Goal: Information Seeking & Learning: Compare options

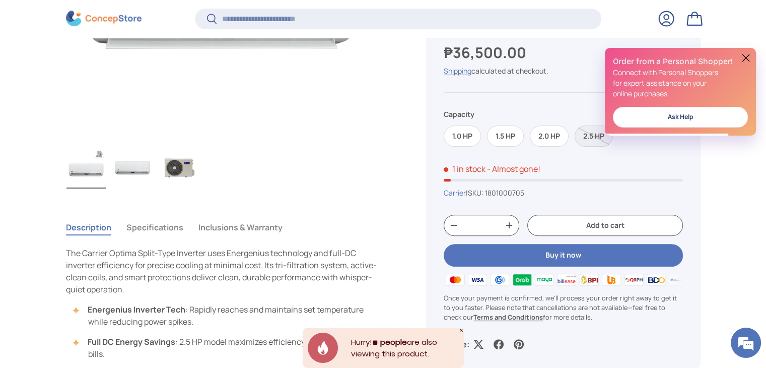
scroll to position [300, 0]
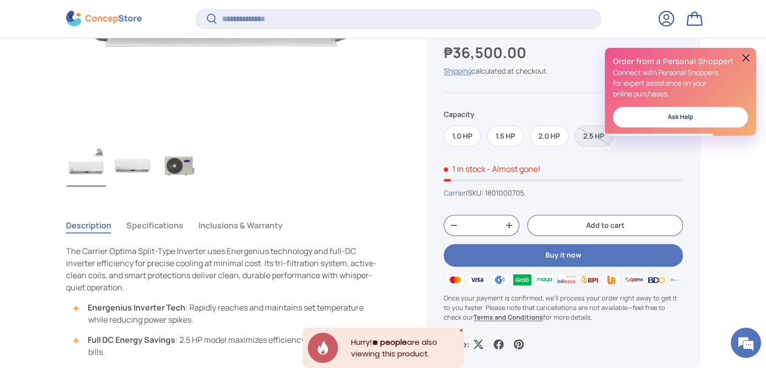
click at [127, 162] on img "Gallery Viewer" at bounding box center [132, 166] width 39 height 40
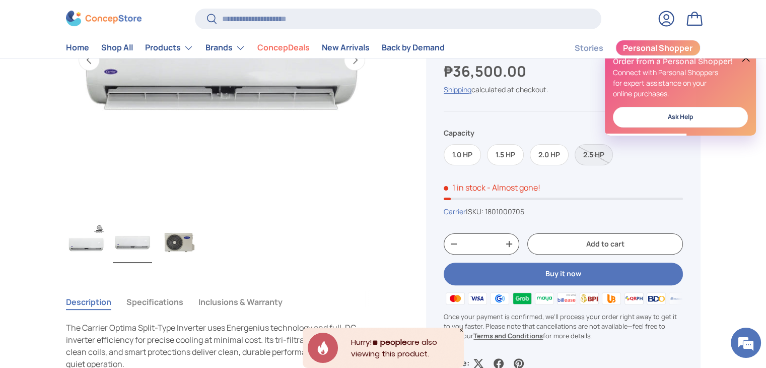
scroll to position [201, 0]
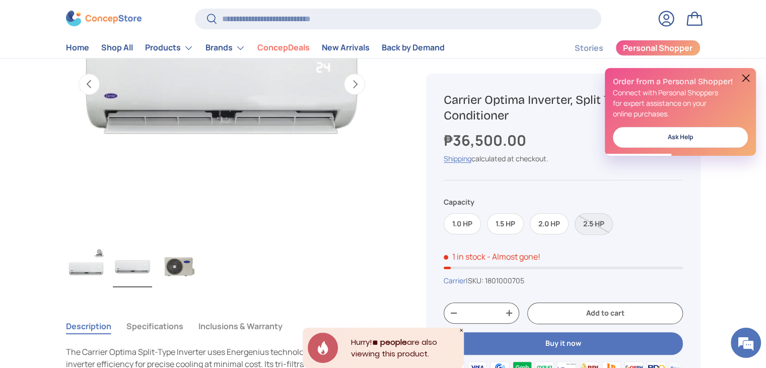
drag, startPoint x: 598, startPoint y: 221, endPoint x: 592, endPoint y: 236, distance: 16.1
click at [598, 221] on label "2.5 HP" at bounding box center [594, 224] width 38 height 22
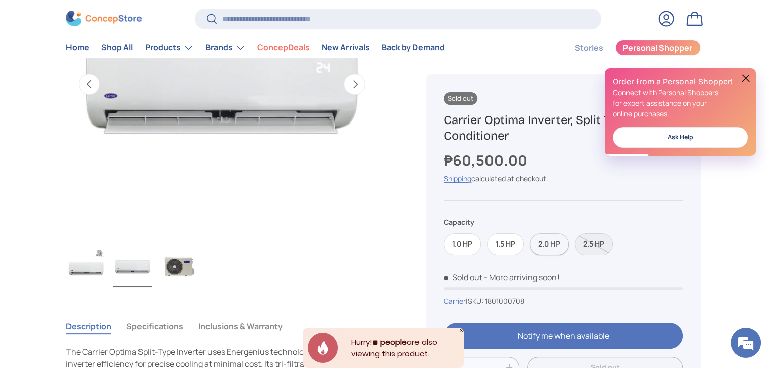
click at [555, 246] on label "2.0 HP" at bounding box center [549, 244] width 39 height 22
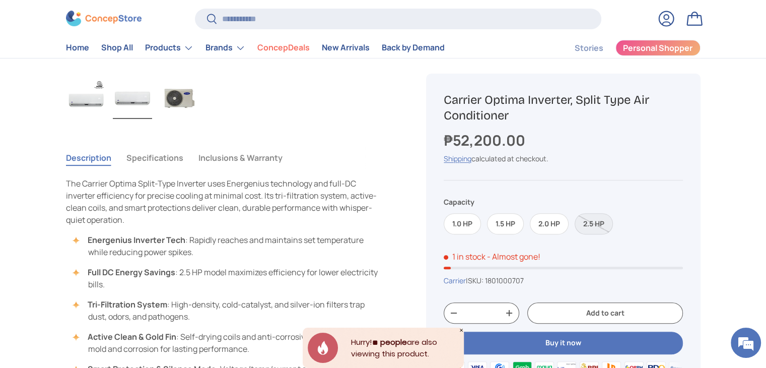
scroll to position [352, 0]
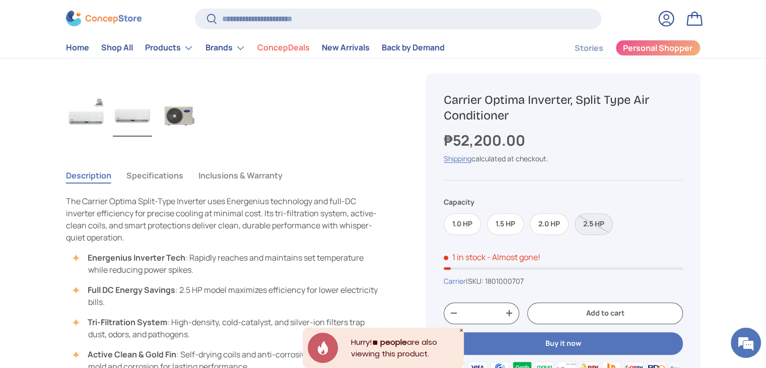
click at [603, 219] on label "2.5 HP" at bounding box center [594, 224] width 38 height 22
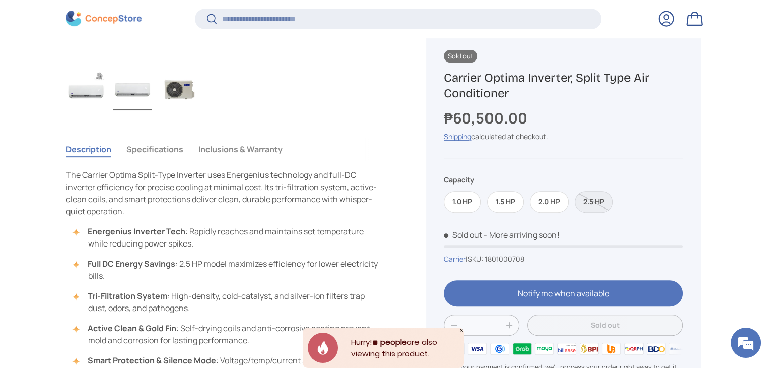
scroll to position [400, 0]
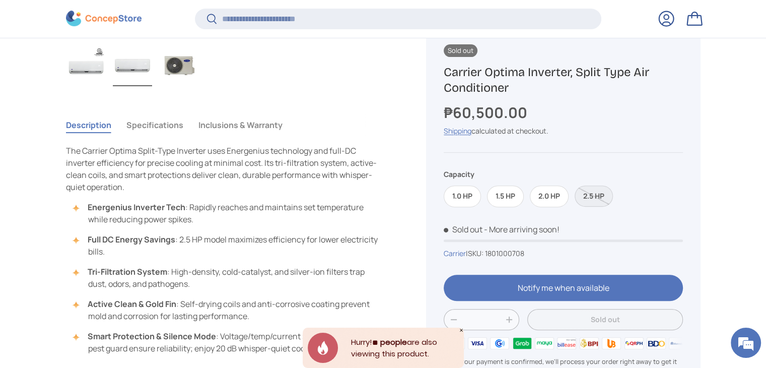
click at [595, 199] on label "2.5 HP" at bounding box center [594, 196] width 38 height 22
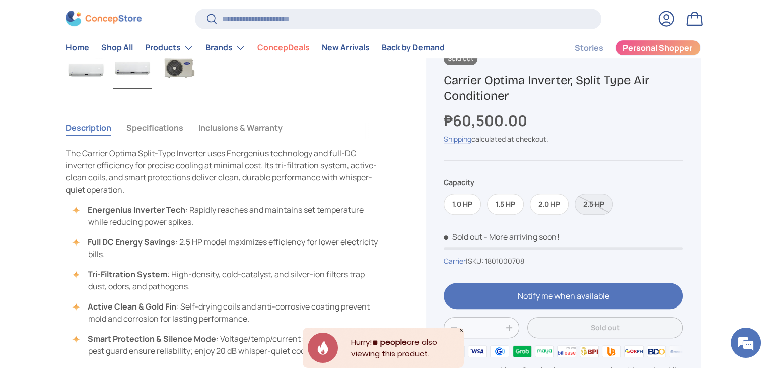
scroll to position [352, 0]
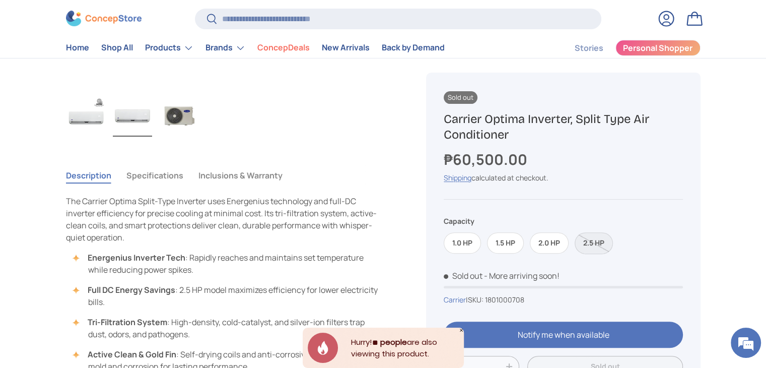
click at [588, 248] on label "2.5 HP" at bounding box center [594, 243] width 38 height 22
click at [560, 239] on label "2.0 HP" at bounding box center [549, 243] width 39 height 22
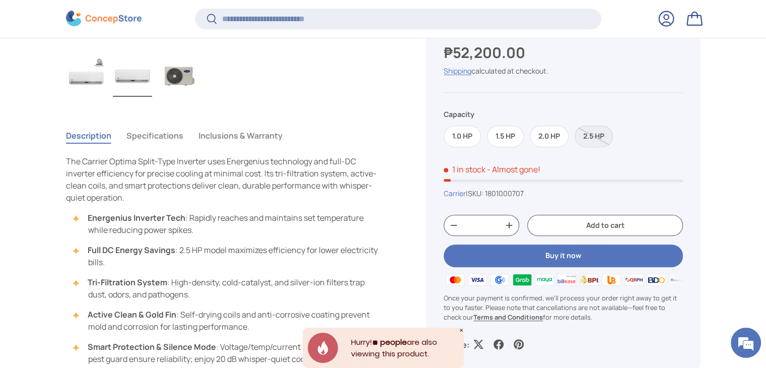
scroll to position [501, 0]
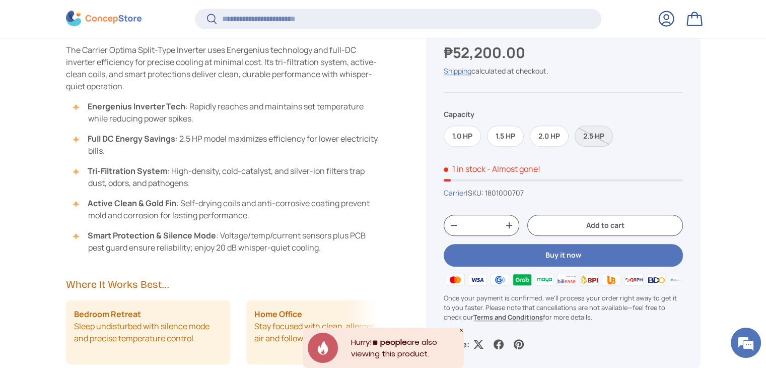
click at [598, 134] on label "2.5 HP" at bounding box center [594, 136] width 38 height 22
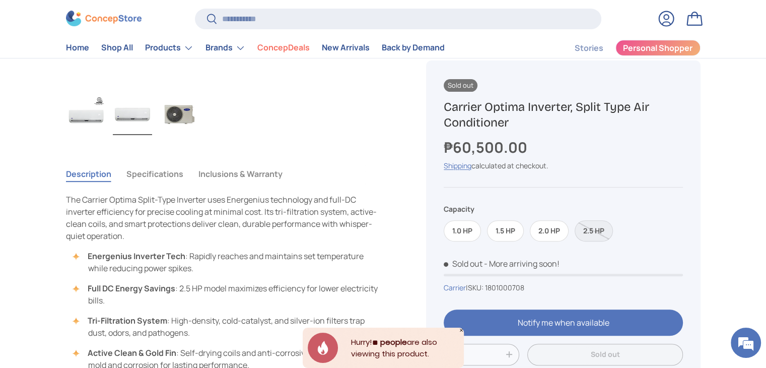
scroll to position [352, 0]
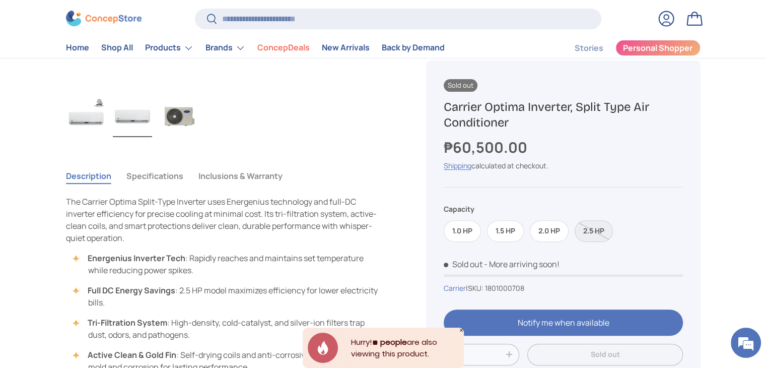
click at [598, 229] on label "2.5 HP" at bounding box center [594, 231] width 38 height 22
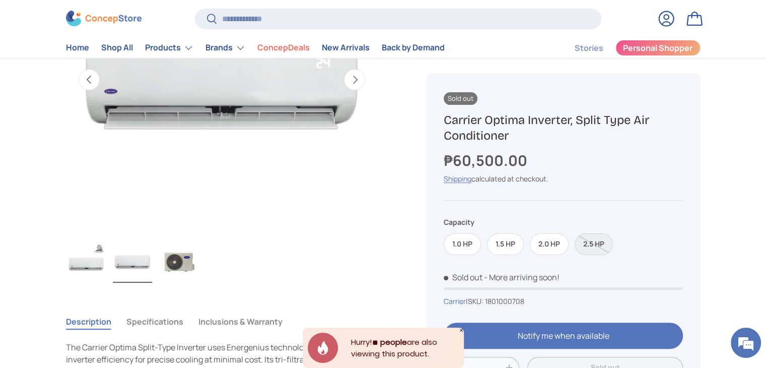
scroll to position [200, 0]
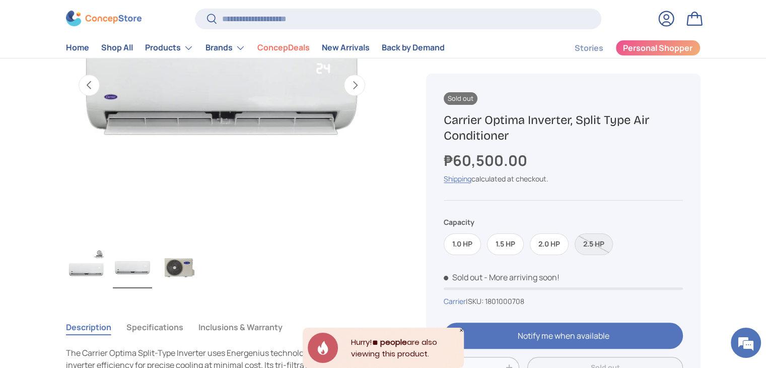
click at [82, 271] on img "Gallery Viewer" at bounding box center [85, 268] width 39 height 40
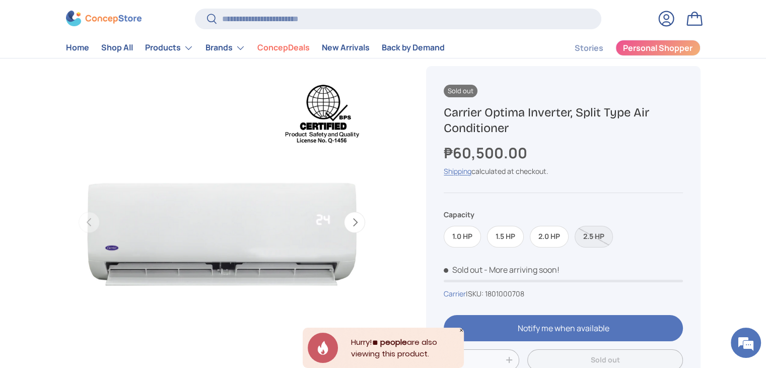
scroll to position [101, 0]
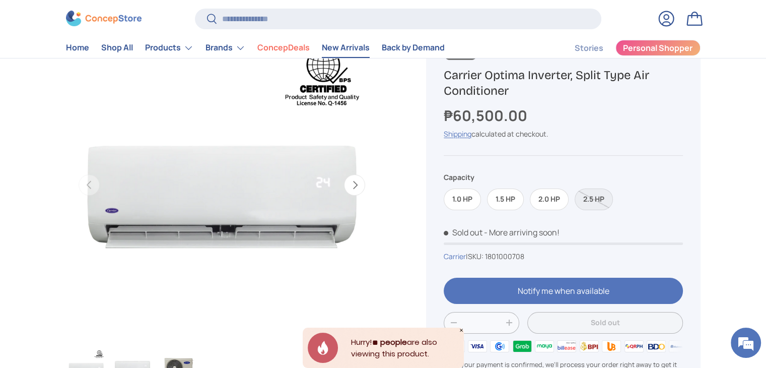
click at [332, 46] on link "New Arrivals" at bounding box center [346, 48] width 48 height 20
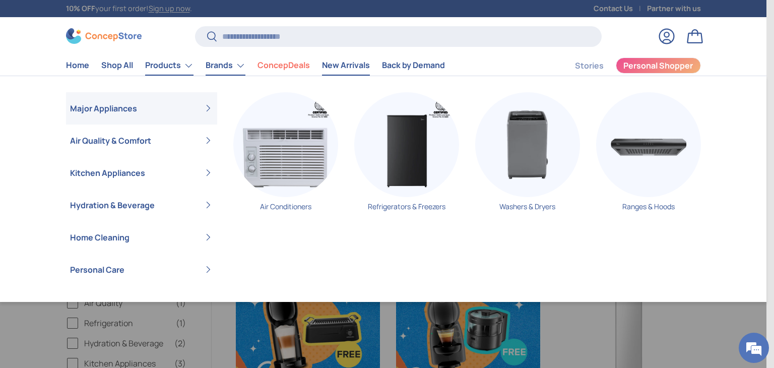
click at [220, 66] on link "Brands" at bounding box center [225, 65] width 40 height 20
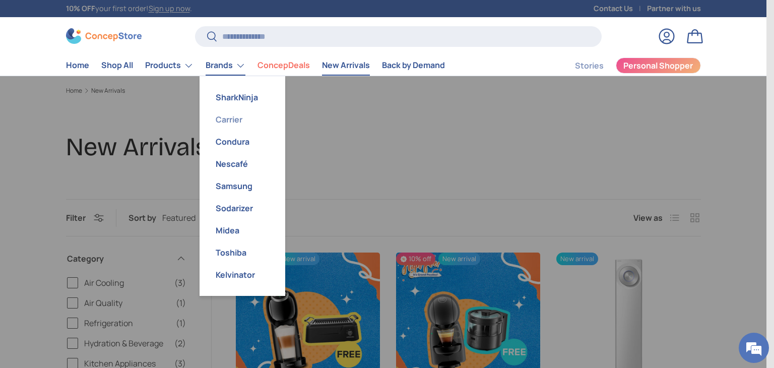
click at [230, 119] on link "Carrier" at bounding box center [242, 119] width 74 height 22
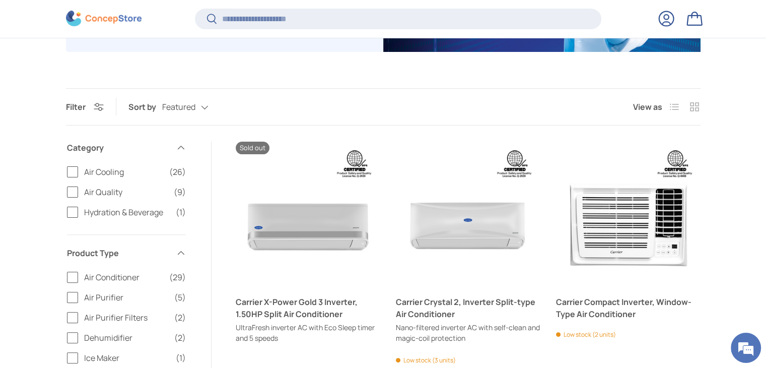
scroll to position [401, 0]
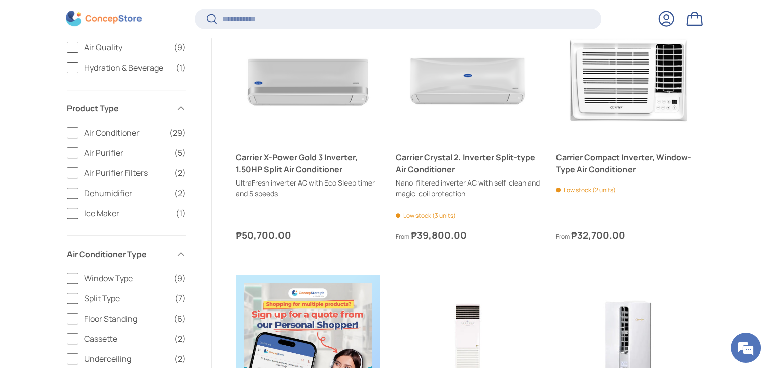
click at [113, 134] on span "Air Conditioner" at bounding box center [123, 132] width 79 height 12
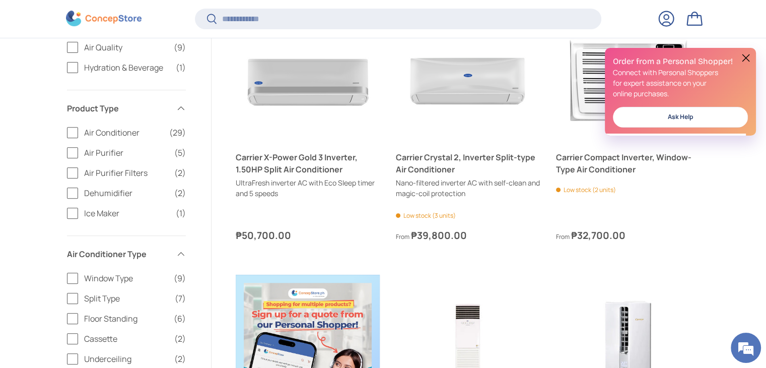
click at [71, 130] on label "Air Conditioner (29)" at bounding box center [126, 132] width 119 height 12
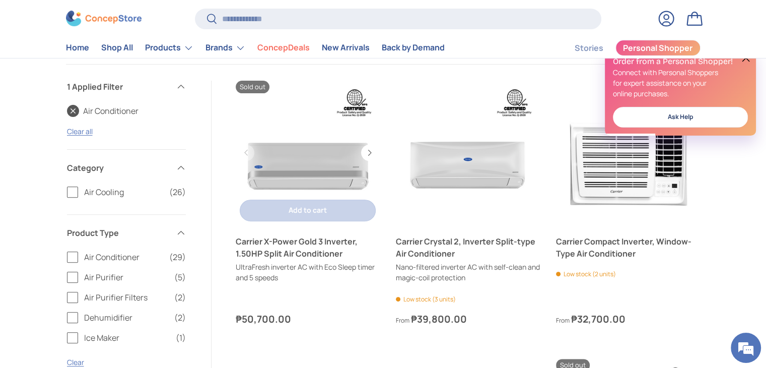
scroll to position [319, 0]
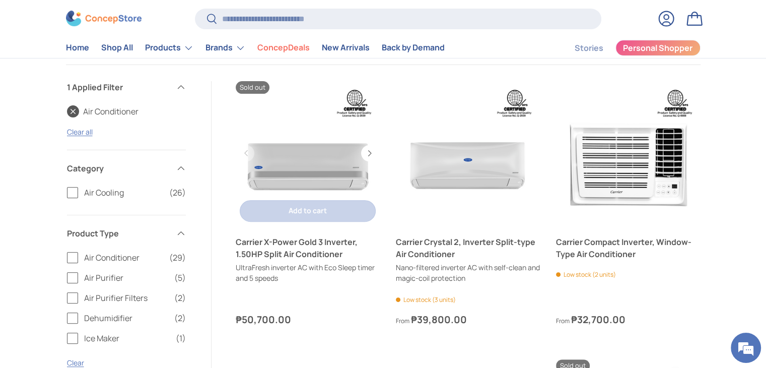
click at [332, 156] on link "Carrier X-Power Gold 3 Inverter, 1.50HP Split Air Conditioner" at bounding box center [308, 153] width 144 height 144
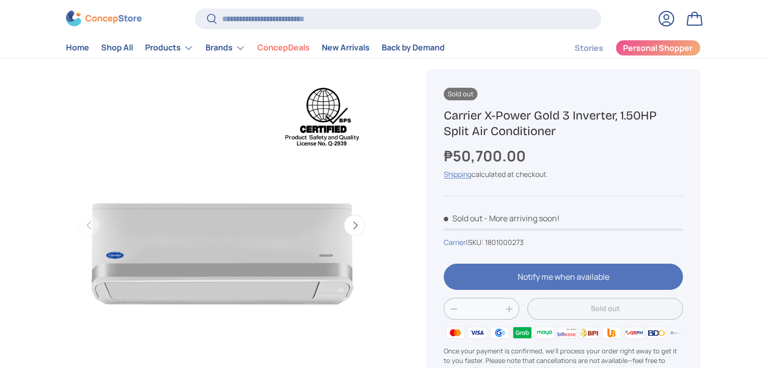
scroll to position [50, 0]
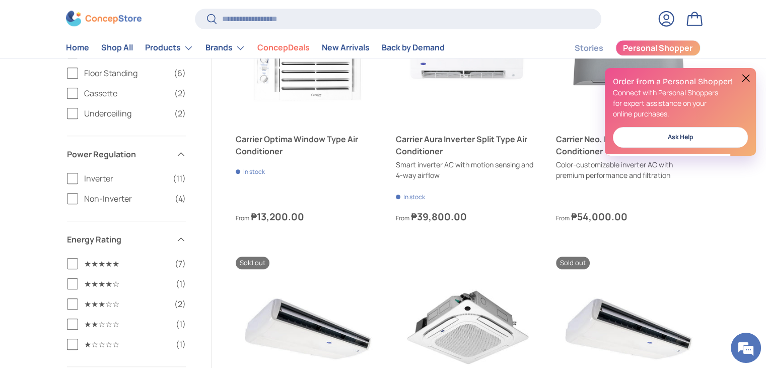
scroll to position [904, 0]
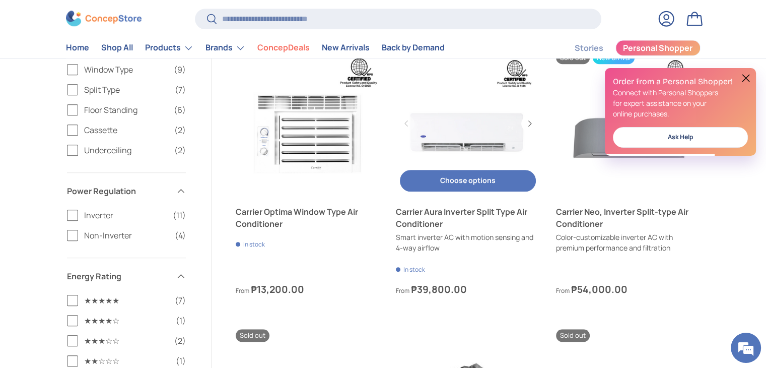
click at [475, 139] on link "Carrier Aura Inverter Split Type Air Conditioner" at bounding box center [468, 123] width 144 height 144
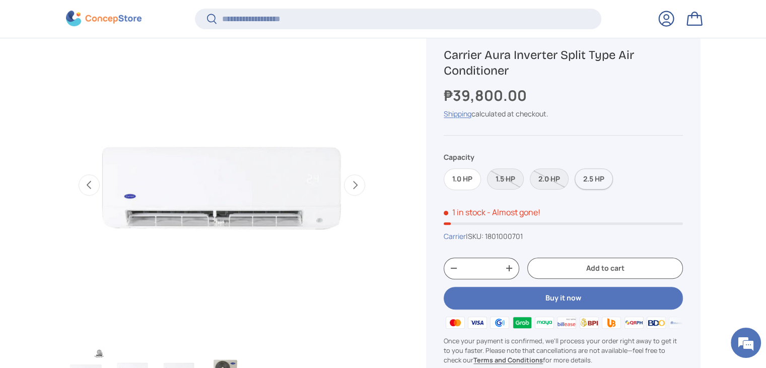
click at [594, 180] on label "2.5 HP" at bounding box center [594, 179] width 38 height 22
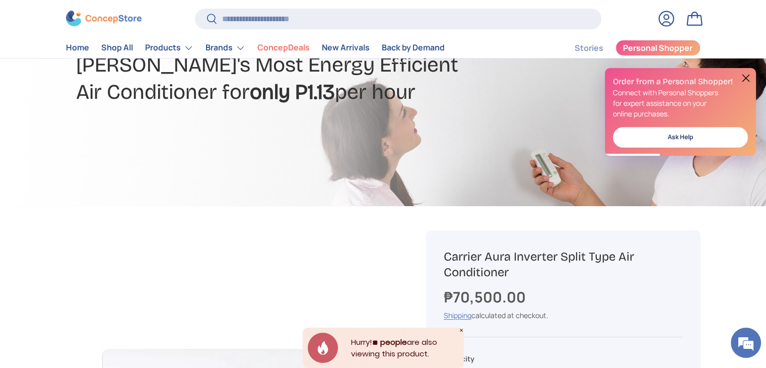
click at [744, 78] on button at bounding box center [746, 78] width 12 height 12
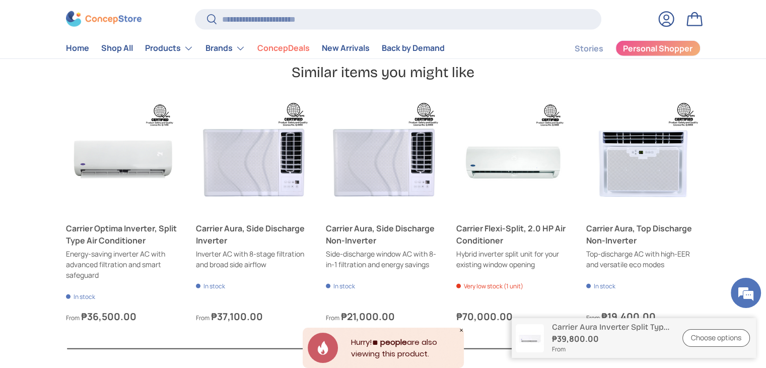
scroll to position [2871, 0]
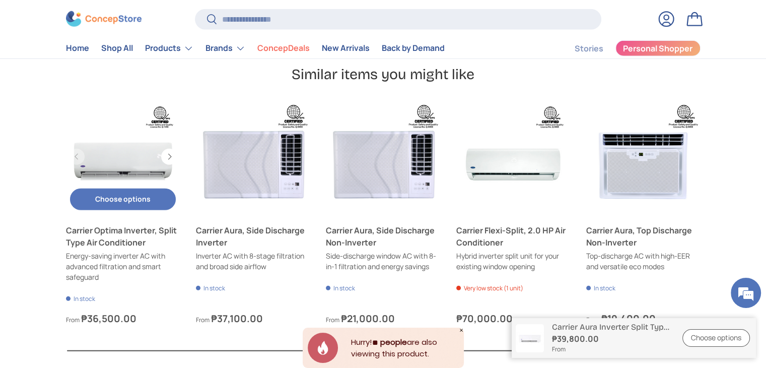
click at [131, 143] on link "Carrier Optima Inverter, Split Type Air Conditioner" at bounding box center [123, 157] width 114 height 114
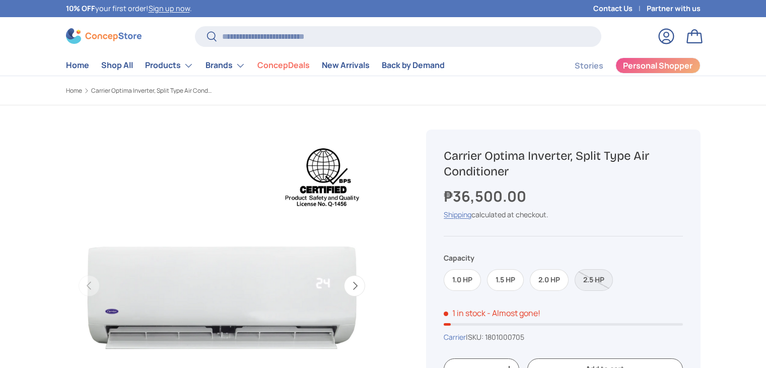
click at [600, 277] on label "2.5 HP" at bounding box center [594, 280] width 38 height 22
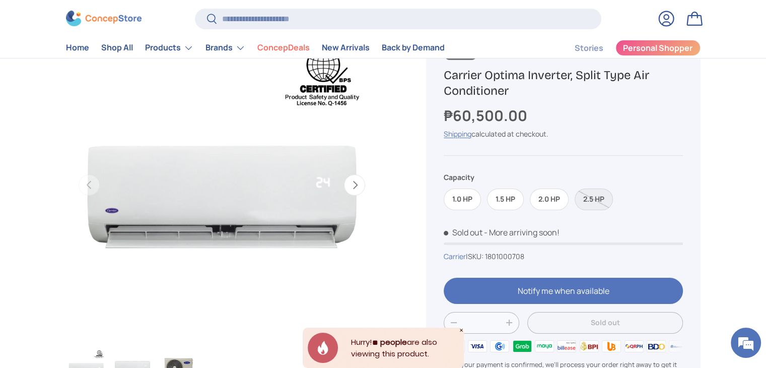
click at [459, 329] on icon "Close" at bounding box center [461, 329] width 5 height 5
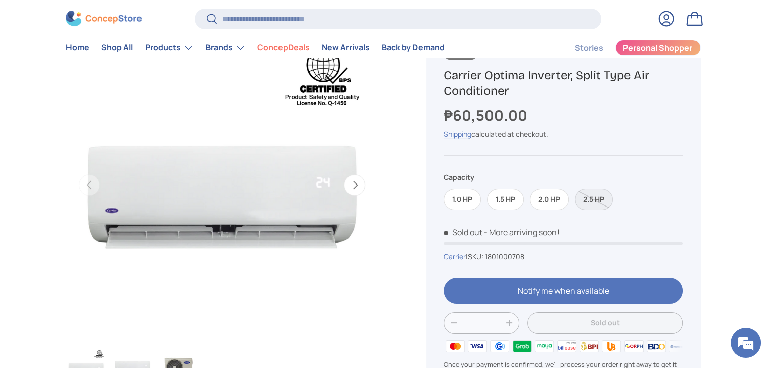
click at [596, 200] on label "2.5 HP" at bounding box center [594, 199] width 38 height 22
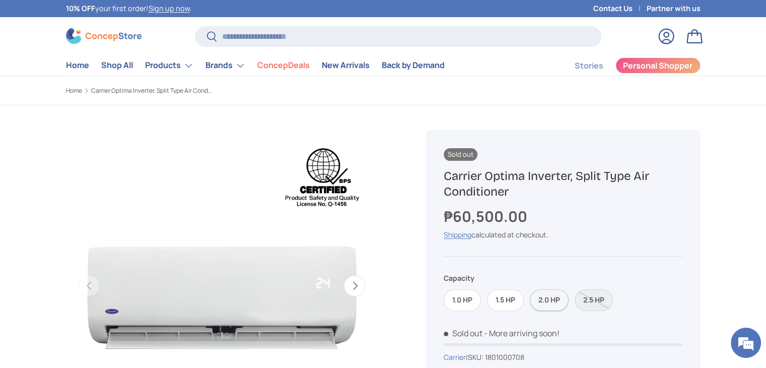
click at [548, 292] on label "2.0 HP" at bounding box center [549, 300] width 39 height 22
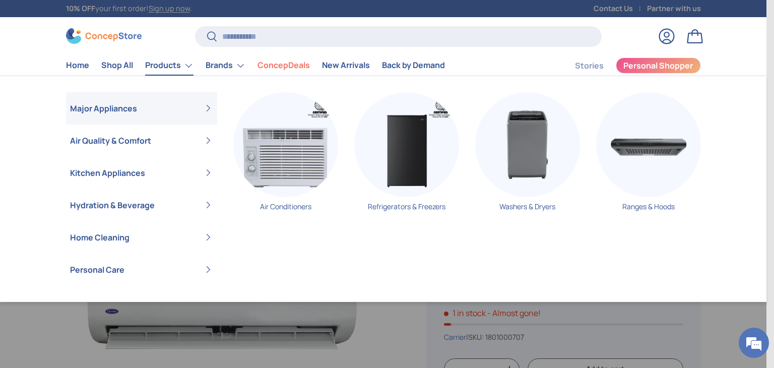
click at [166, 64] on link "Products" at bounding box center [169, 65] width 48 height 20
click at [301, 167] on img "Primary" at bounding box center [285, 144] width 105 height 105
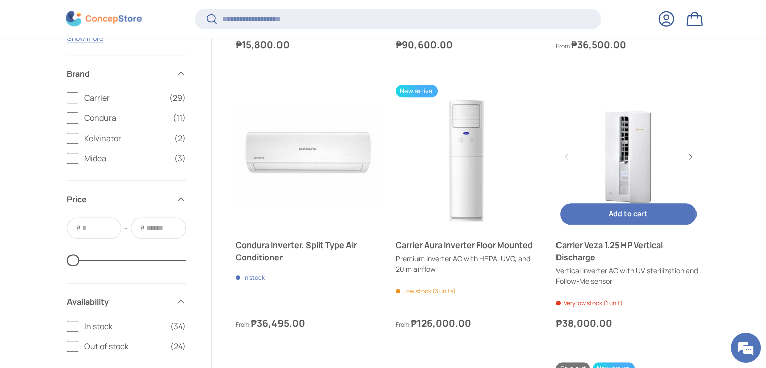
scroll to position [1005, 0]
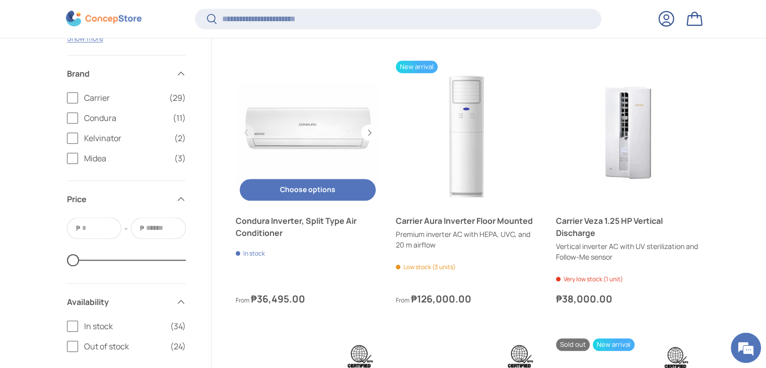
click at [290, 130] on link "Condura Inverter, Split Type Air Conditioner" at bounding box center [308, 132] width 144 height 144
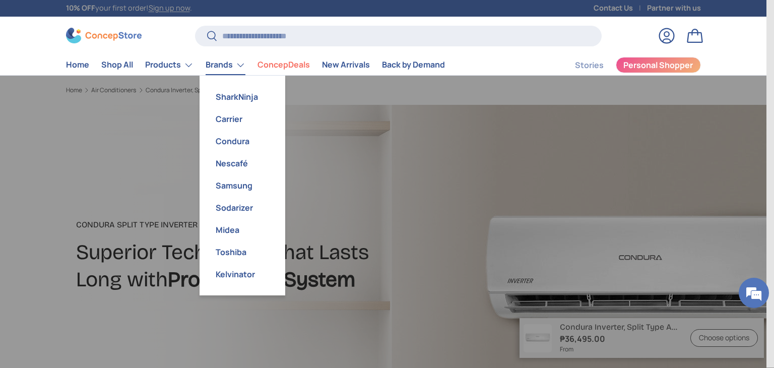
click at [233, 64] on link "Brands" at bounding box center [225, 65] width 40 height 20
click at [245, 117] on link "Carrier" at bounding box center [242, 119] width 74 height 22
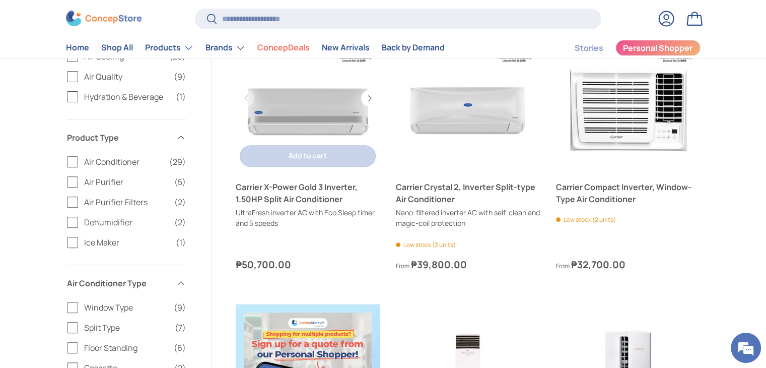
scroll to position [353, 0]
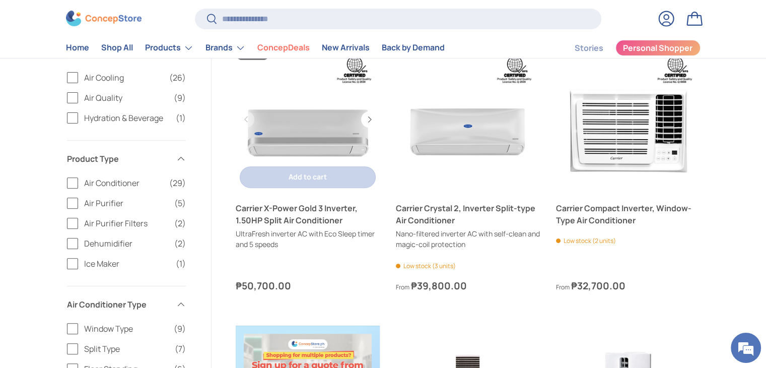
click at [336, 125] on link "Carrier X-Power Gold 3 Inverter, 1.50HP Split Air Conditioner" at bounding box center [308, 119] width 144 height 144
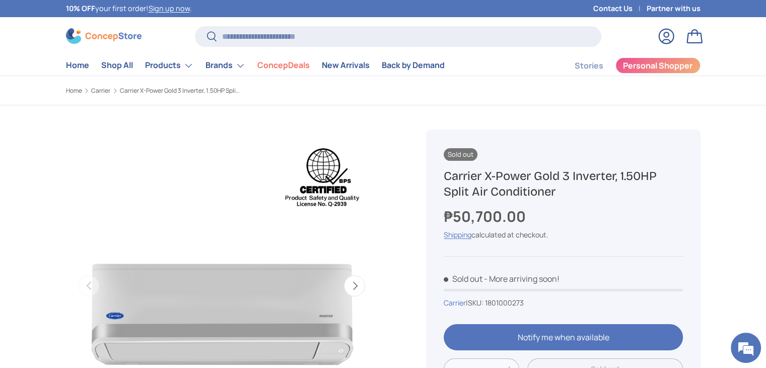
click at [361, 288] on button "Next" at bounding box center [354, 285] width 21 height 21
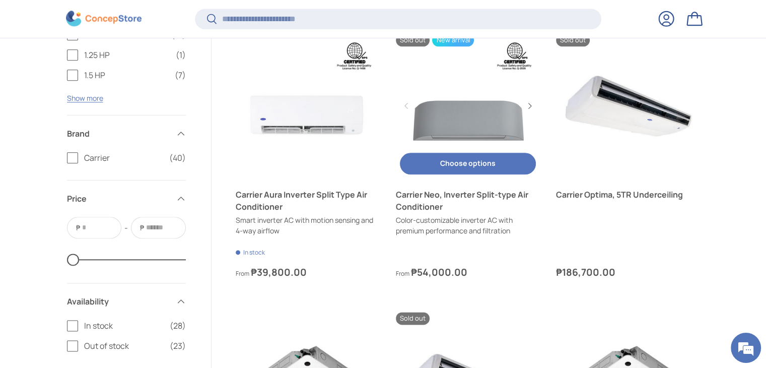
scroll to position [1206, 0]
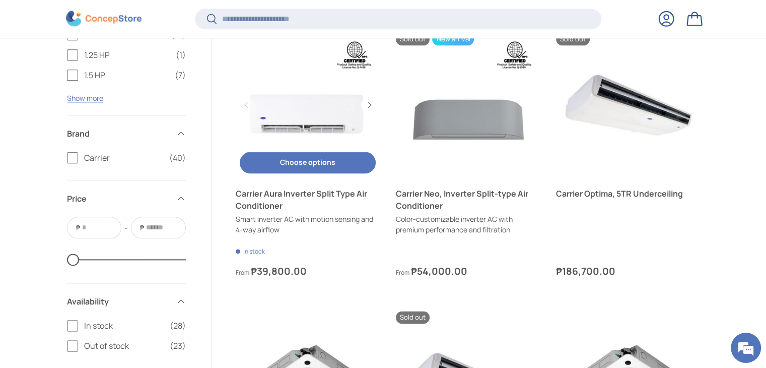
click at [337, 114] on link "Carrier Aura Inverter Split Type Air Conditioner" at bounding box center [308, 105] width 144 height 144
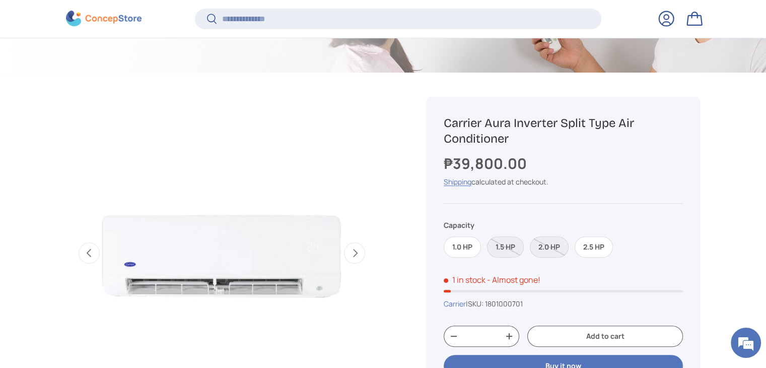
scroll to position [351, 0]
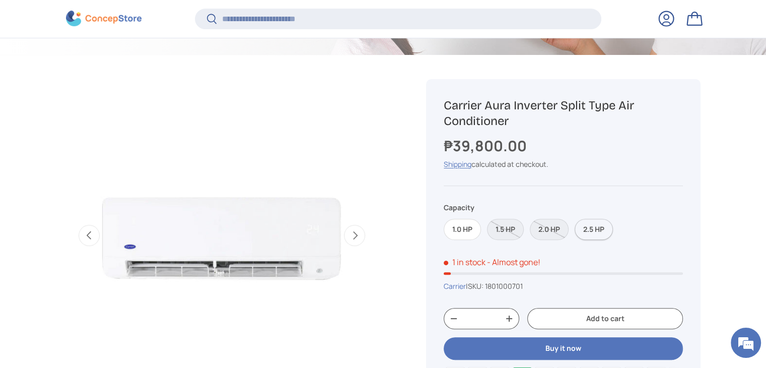
click at [600, 232] on label "2.5 HP" at bounding box center [594, 230] width 38 height 22
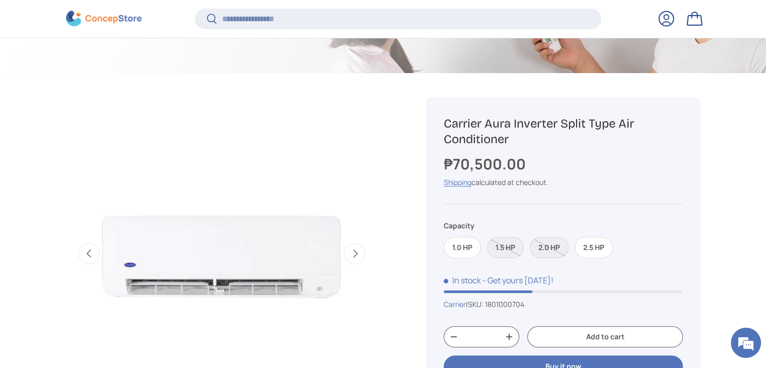
scroll to position [151, 0]
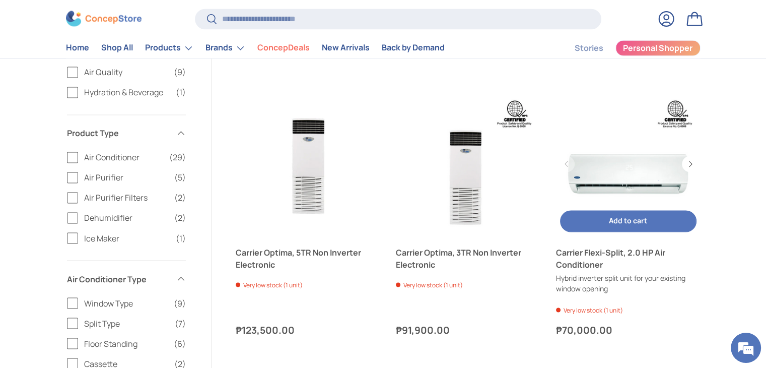
scroll to position [1662, 0]
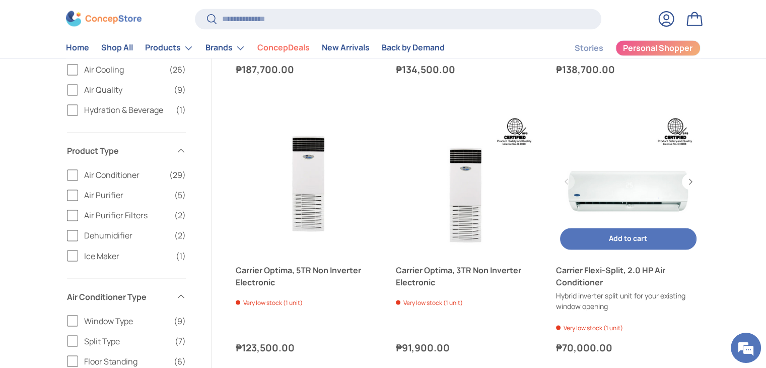
click at [622, 191] on link "Carrier Flexi-Split, 2.0 HP Air Conditioner" at bounding box center [628, 181] width 144 height 144
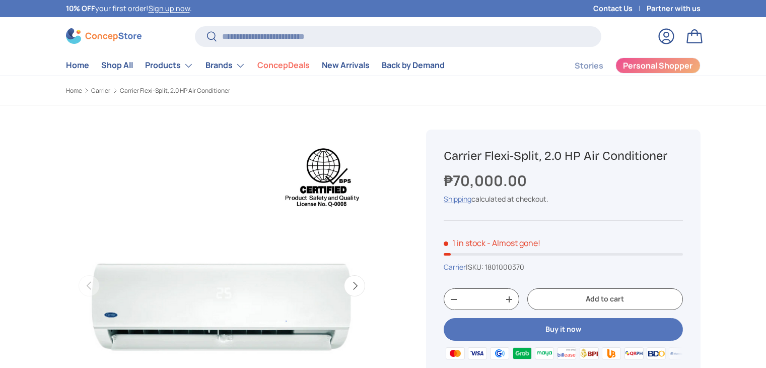
click at [358, 275] on button "Next" at bounding box center [354, 285] width 21 height 21
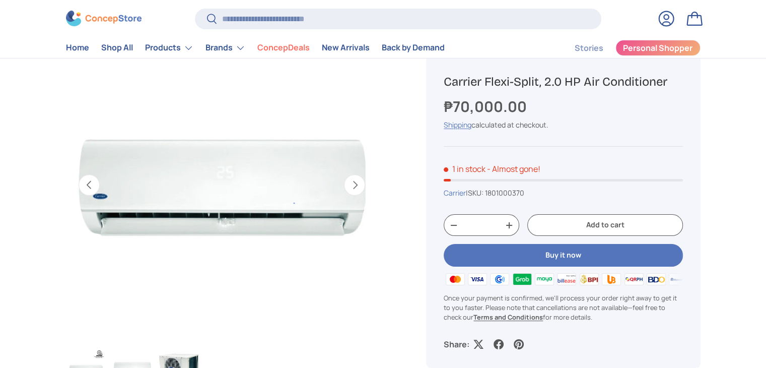
scroll to position [0, 317]
click at [357, 188] on button "Next" at bounding box center [354, 184] width 21 height 21
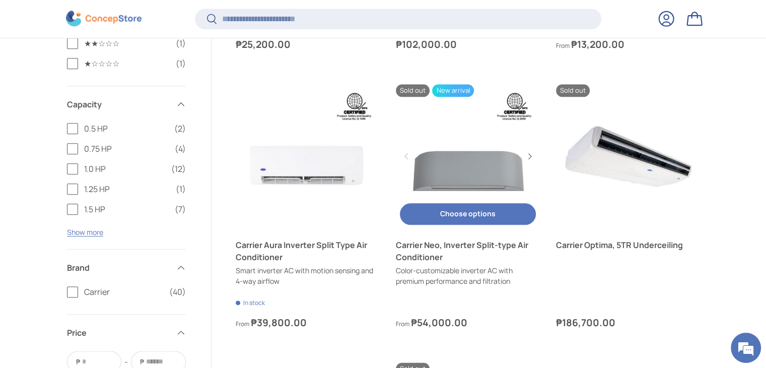
scroll to position [1156, 0]
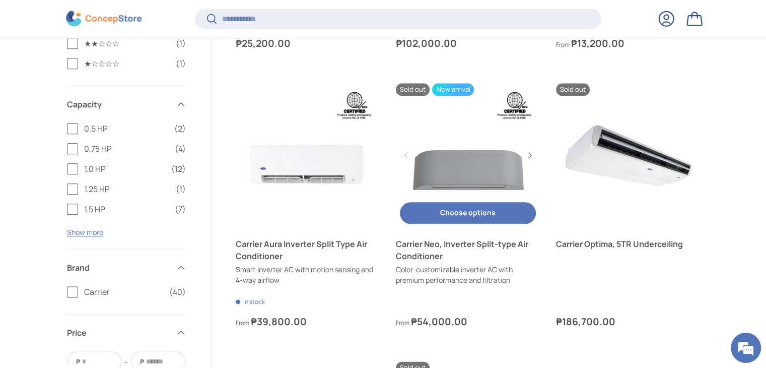
click at [478, 174] on link "Carrier Neo, Inverter Split-type Air Conditioner" at bounding box center [468, 155] width 144 height 144
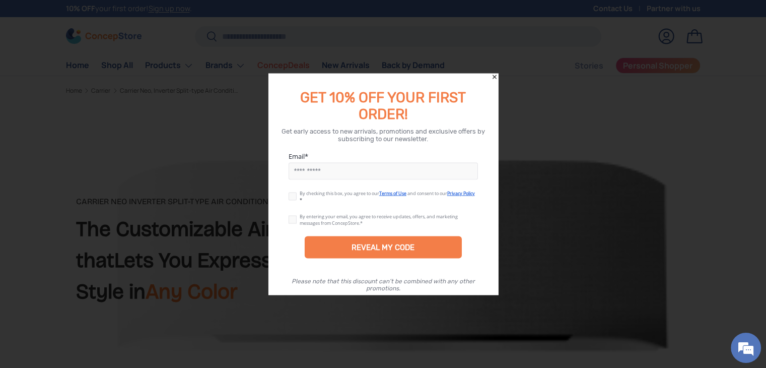
click at [496, 78] on icon "Close" at bounding box center [494, 77] width 7 height 7
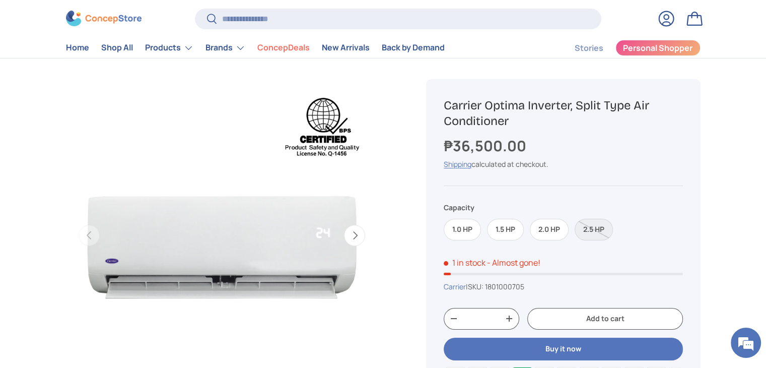
click at [654, 229] on div "1.0 HP 1.5 HP 2.0 HP 2.5 HP" at bounding box center [563, 227] width 239 height 28
click at [512, 224] on label "1.5 HP" at bounding box center [505, 230] width 37 height 22
click at [551, 231] on label "2.0 HP" at bounding box center [549, 230] width 39 height 22
click at [585, 230] on label "2.5 HP" at bounding box center [594, 230] width 38 height 22
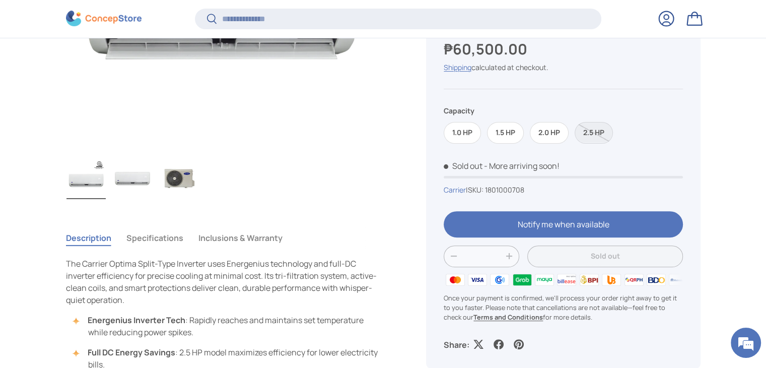
scroll to position [300, 0]
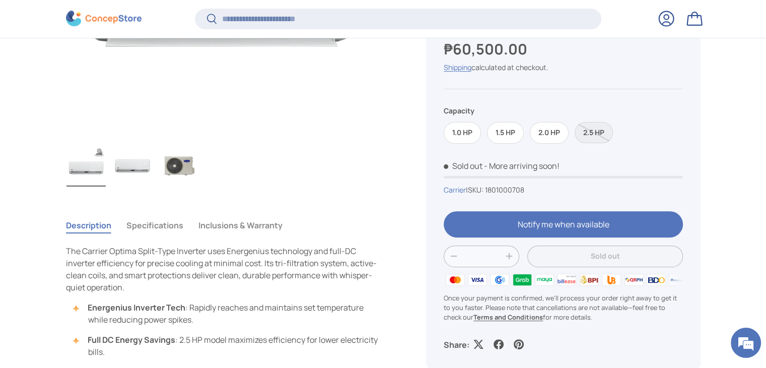
click at [177, 168] on img "Gallery Viewer" at bounding box center [178, 166] width 39 height 40
click at [127, 164] on img "Gallery Viewer" at bounding box center [132, 166] width 39 height 40
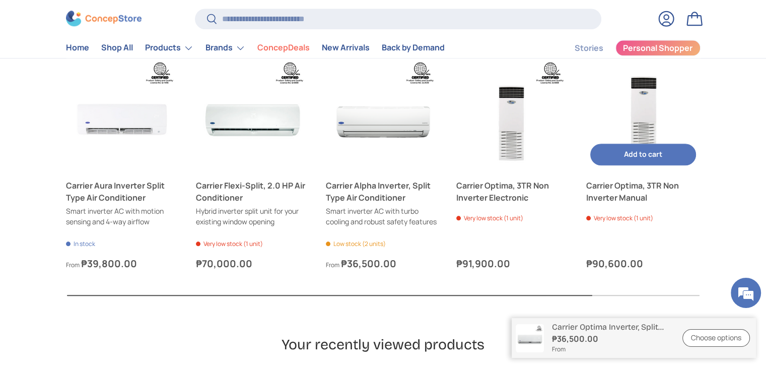
scroll to position [1058, 0]
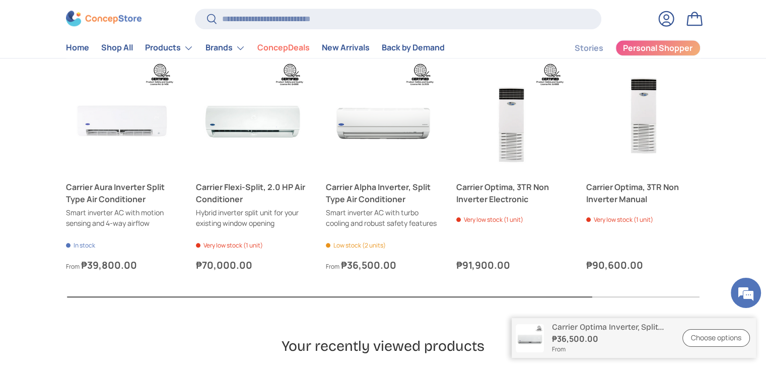
click at [0, 0] on button "Next" at bounding box center [0, 0] width 0 height 0
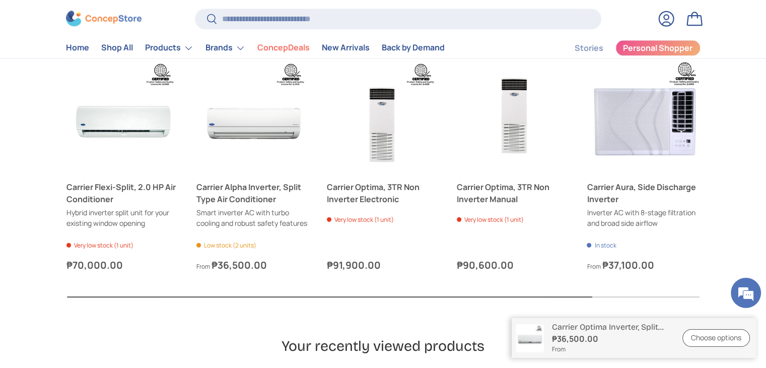
scroll to position [0, 130]
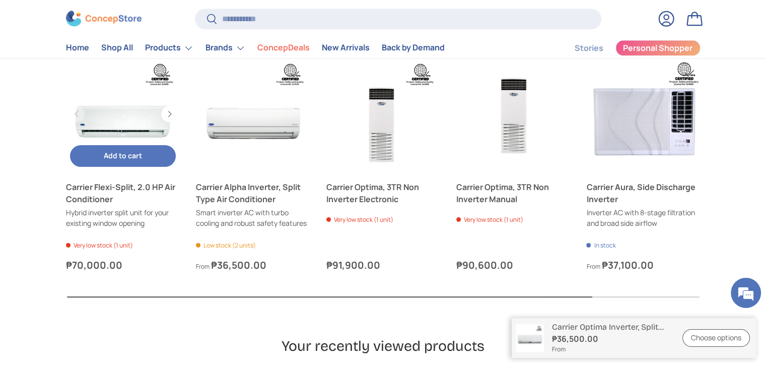
drag, startPoint x: 25, startPoint y: 248, endPoint x: 120, endPoint y: 185, distance: 114.0
click at [25, 248] on carousel-slider "Next Previous Previous Next Carrier Aura Inverter Split Type Air Conditioner Sm…" at bounding box center [383, 178] width 766 height 243
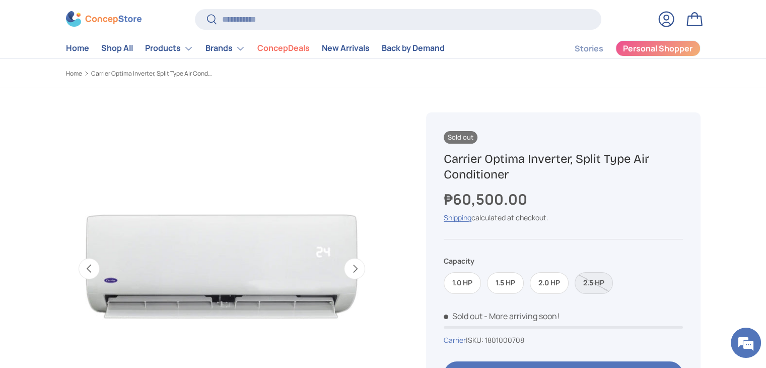
scroll to position [0, 0]
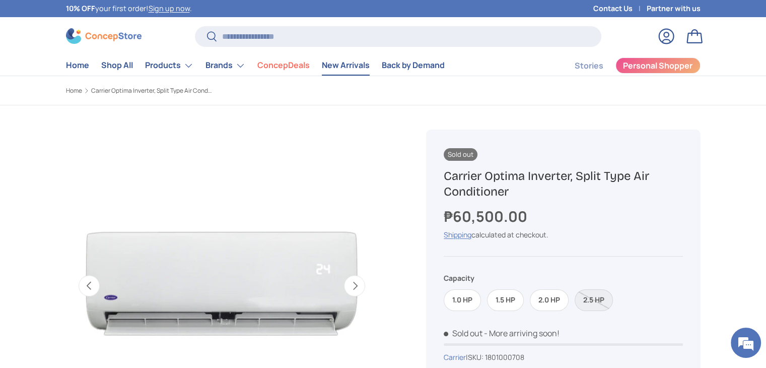
click at [349, 63] on link "New Arrivals" at bounding box center [346, 65] width 48 height 20
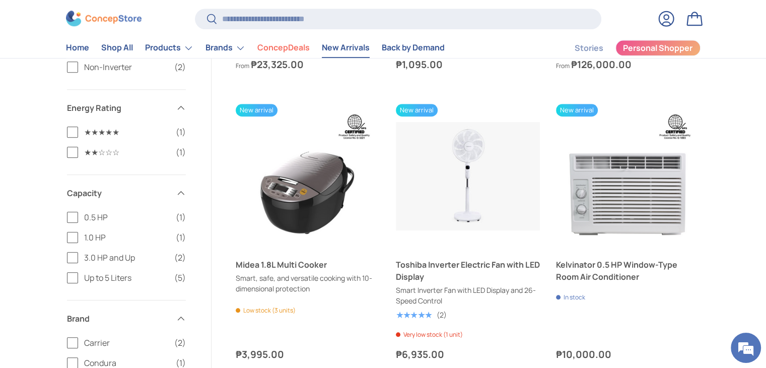
scroll to position [957, 0]
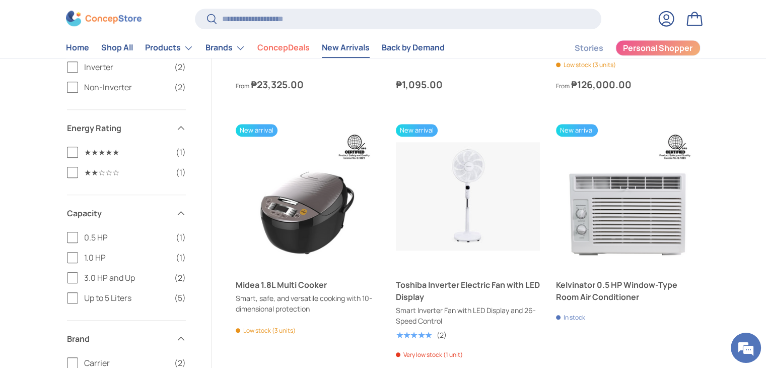
click at [128, 277] on span "3.0 HP and Up" at bounding box center [126, 277] width 84 height 12
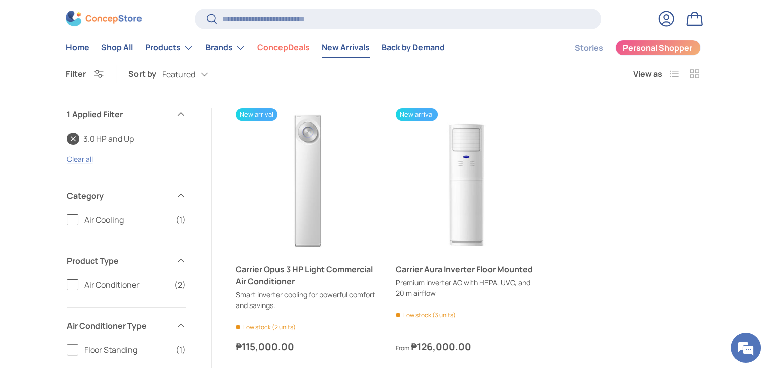
scroll to position [135, 0]
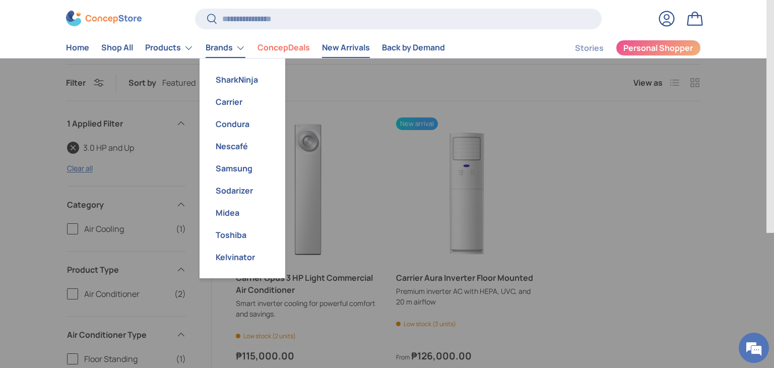
click at [240, 47] on link "Brands" at bounding box center [225, 48] width 40 height 20
